Goal: Feedback & Contribution: Submit feedback/report problem

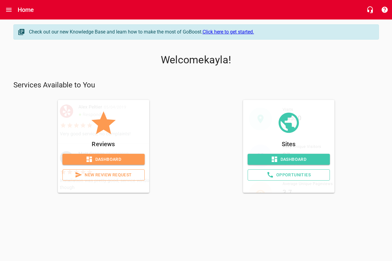
click at [104, 173] on span "New Review Request" at bounding box center [104, 175] width 72 height 8
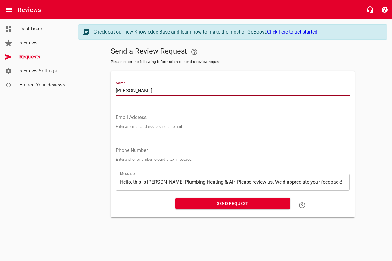
type input "[PERSON_NAME]"
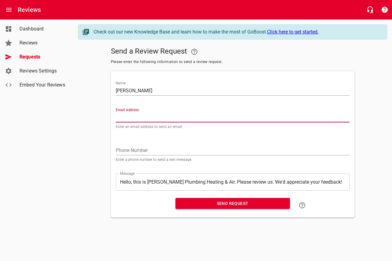
paste input "[EMAIL_ADDRESS][DOMAIN_NAME]"
type input "[EMAIL_ADDRESS][DOMAIN_NAME]"
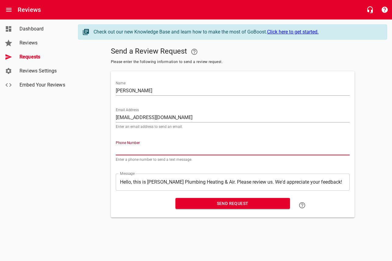
paste input "702210"
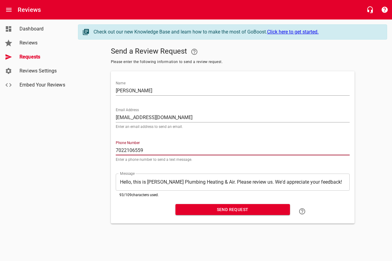
type input "7022106559"
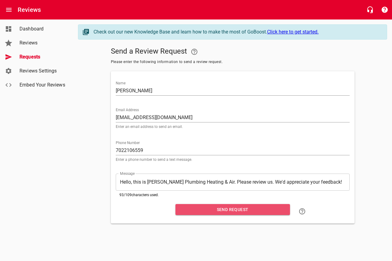
click at [212, 213] on button "Send Request" at bounding box center [232, 209] width 115 height 11
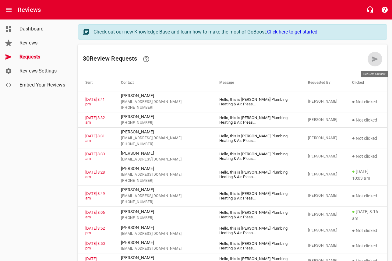
click at [372, 59] on icon at bounding box center [374, 58] width 7 height 7
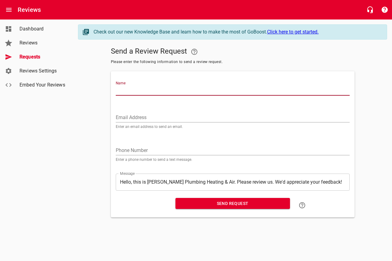
paste input "[PERSON_NAME][DATE]"
type input "[PERSON_NAME][DATE]"
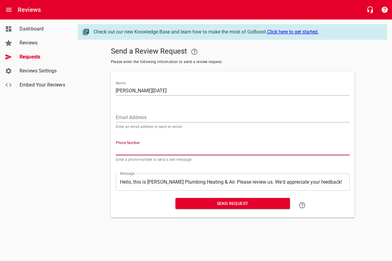
paste input "209401"
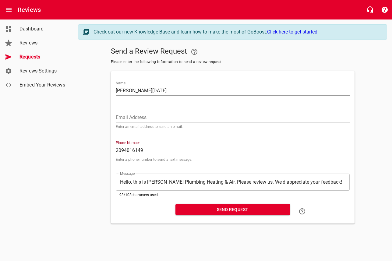
type input "2094016149"
click at [239, 209] on span "Send Request" at bounding box center [232, 210] width 105 height 8
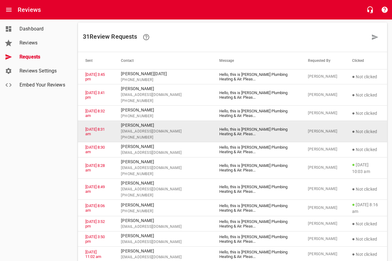
scroll to position [23, 0]
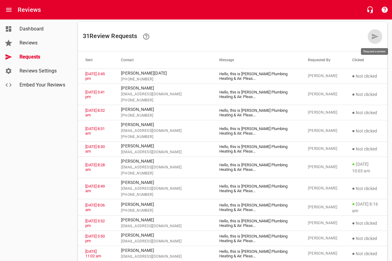
drag, startPoint x: 377, startPoint y: 35, endPoint x: 311, endPoint y: 21, distance: 67.9
click at [377, 35] on icon at bounding box center [374, 36] width 7 height 7
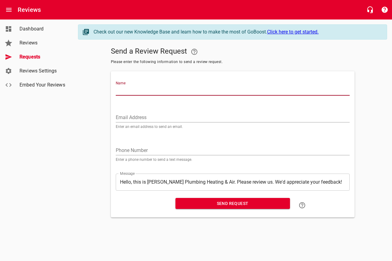
paste input "Michelle Andrew"
type input "Michelle Andrew"
drag, startPoint x: 151, startPoint y: 91, endPoint x: 100, endPoint y: 90, distance: 51.2
click at [100, 90] on div "Send a Review Request Please enter the following information to send a review r…" at bounding box center [232, 130] width 309 height 173
click at [140, 91] on input "Name" at bounding box center [233, 91] width 234 height 10
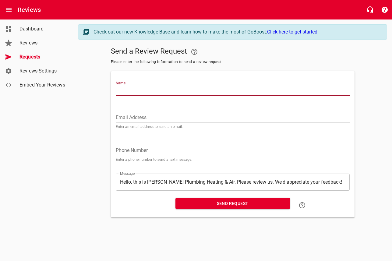
type input "S"
type input "[PERSON_NAME]"
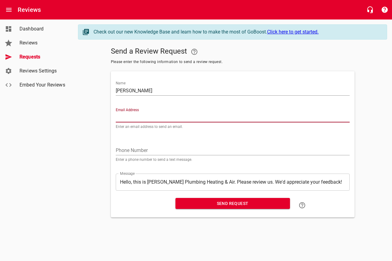
paste input "[EMAIL_ADDRESS][DOMAIN_NAME]"
type input "[EMAIL_ADDRESS][DOMAIN_NAME]"
click at [60, 112] on div "Dashboard Reviews Requests Reviews Settings Embed Your Reviews" at bounding box center [36, 130] width 73 height 261
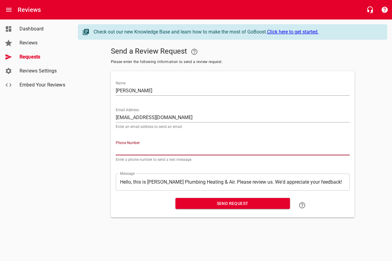
paste input "775782"
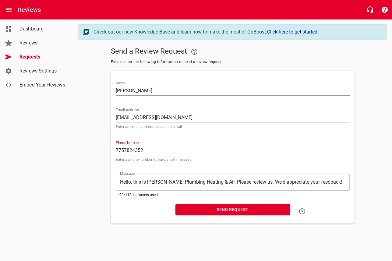
type input "7757824352"
click at [223, 207] on span "Send Request" at bounding box center [232, 210] width 105 height 8
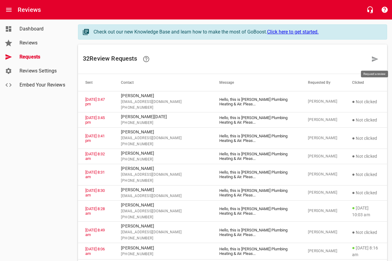
click at [372, 59] on icon at bounding box center [374, 58] width 7 height 7
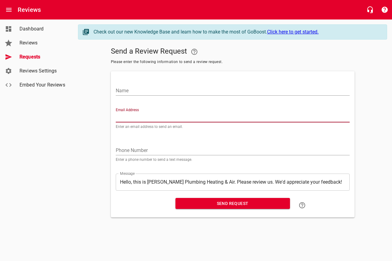
paste input "[EMAIL_ADDRESS][DOMAIN_NAME]"
type input "[EMAIL_ADDRESS][DOMAIN_NAME]"
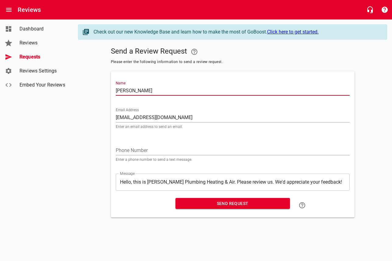
type input "[PERSON_NAME]"
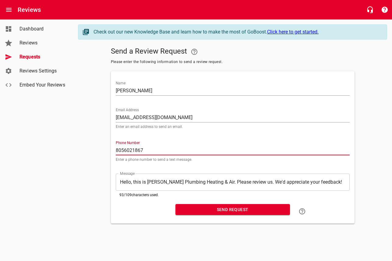
type input "8056021867"
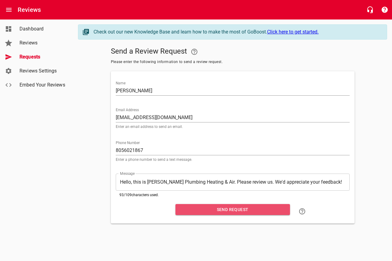
click at [205, 208] on span "Send Request" at bounding box center [232, 210] width 105 height 8
